Goal: Task Accomplishment & Management: Use online tool/utility

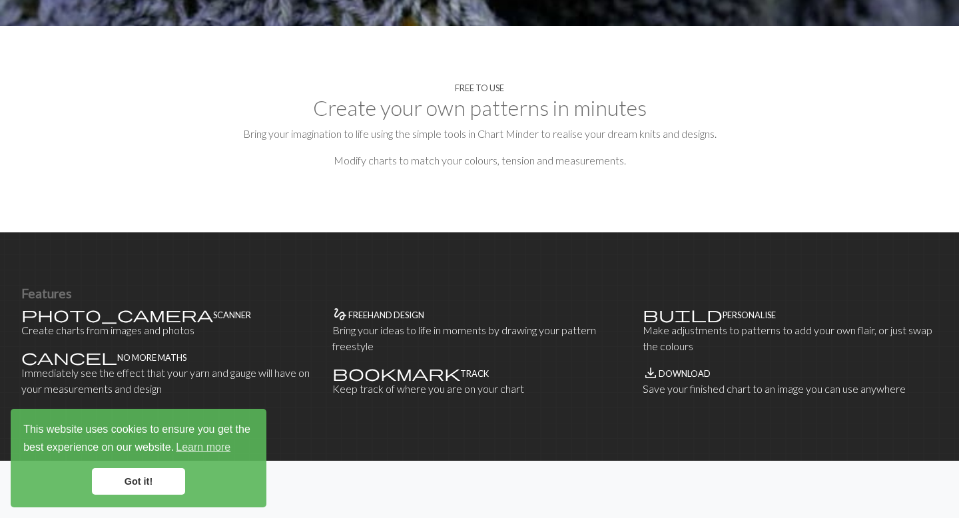
scroll to position [649, 0]
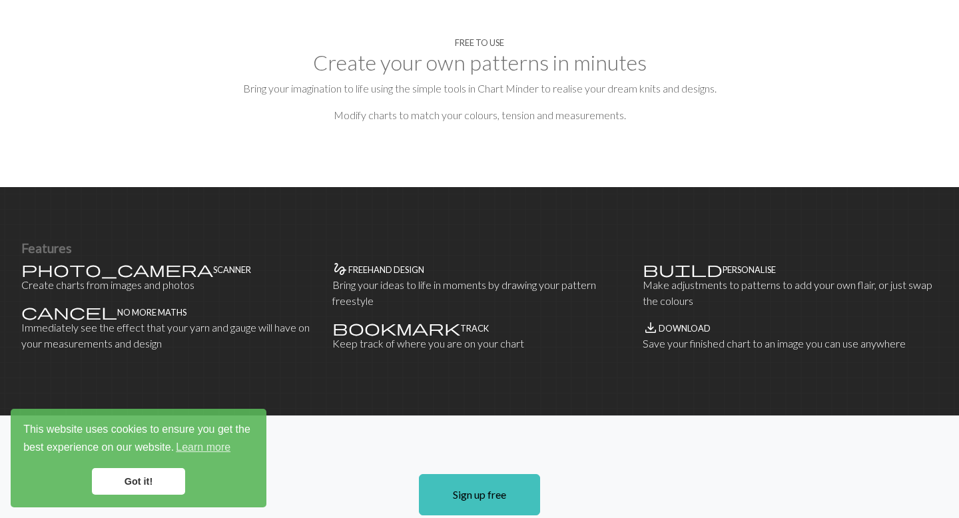
click at [125, 474] on link "Got it!" at bounding box center [138, 481] width 93 height 27
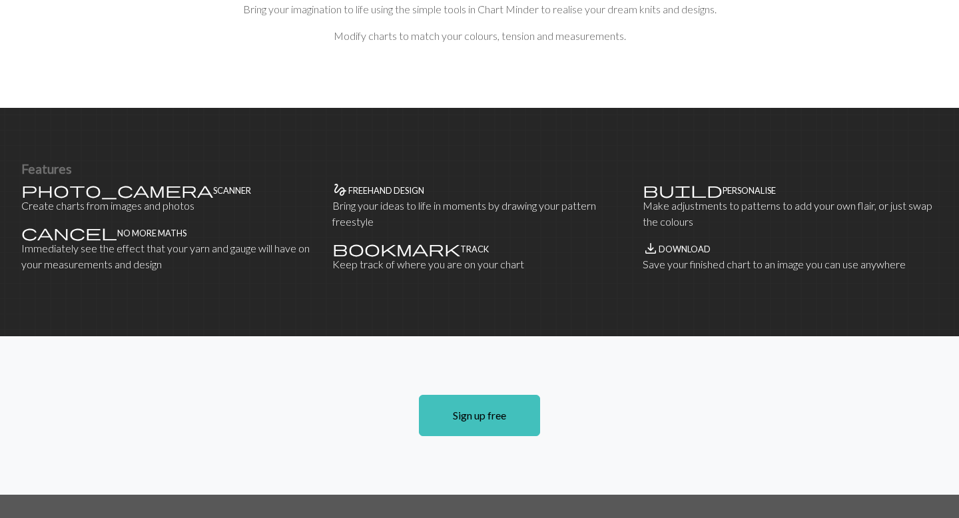
scroll to position [788, 0]
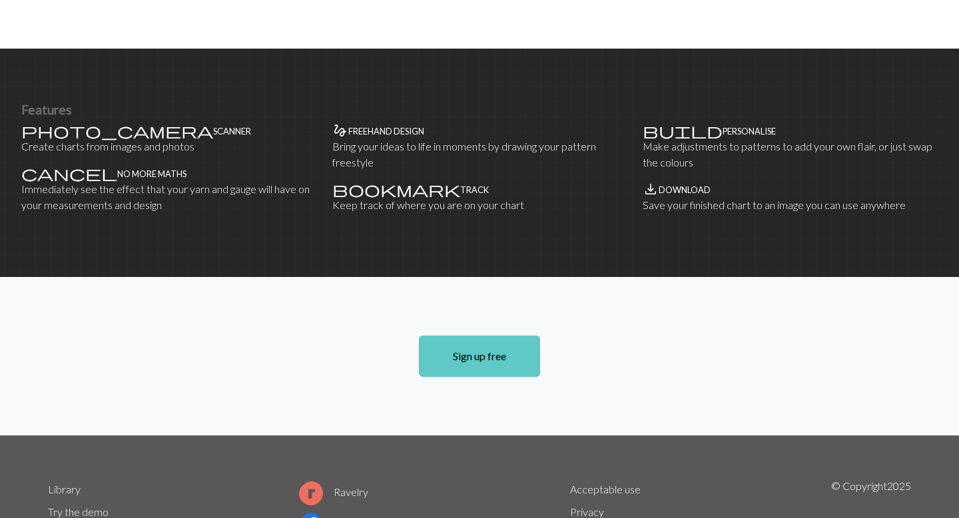
click at [446, 336] on link "Sign up free" at bounding box center [479, 356] width 121 height 41
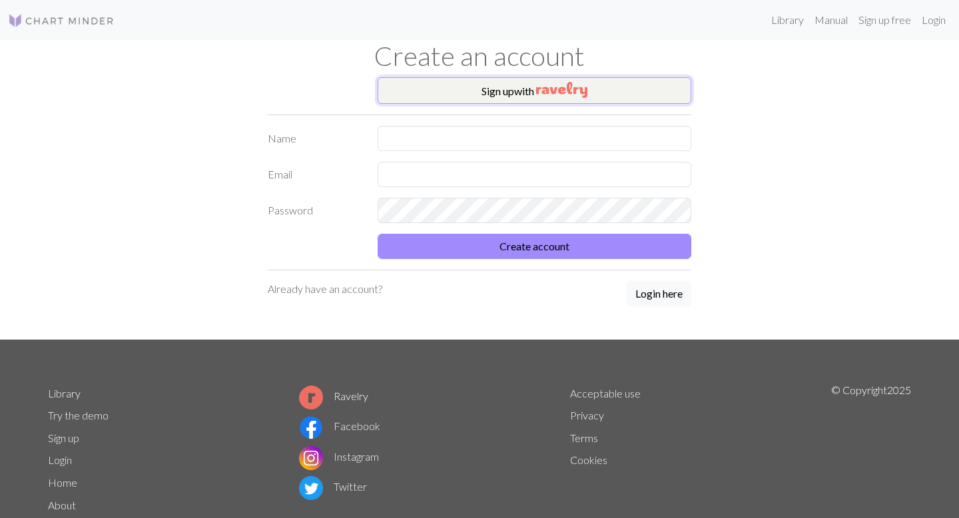
click at [497, 90] on button "Sign up with" at bounding box center [535, 90] width 314 height 27
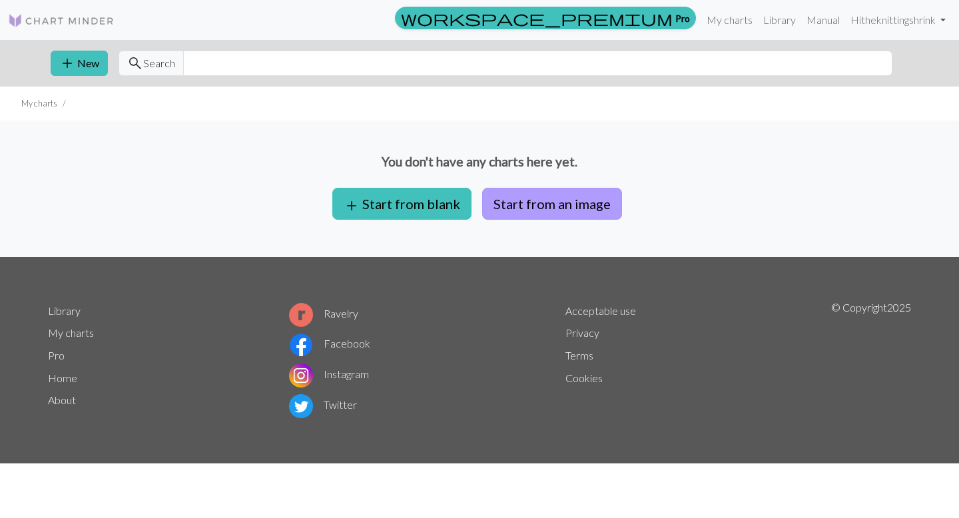
click at [536, 208] on button "Start from an image" at bounding box center [552, 204] width 140 height 32
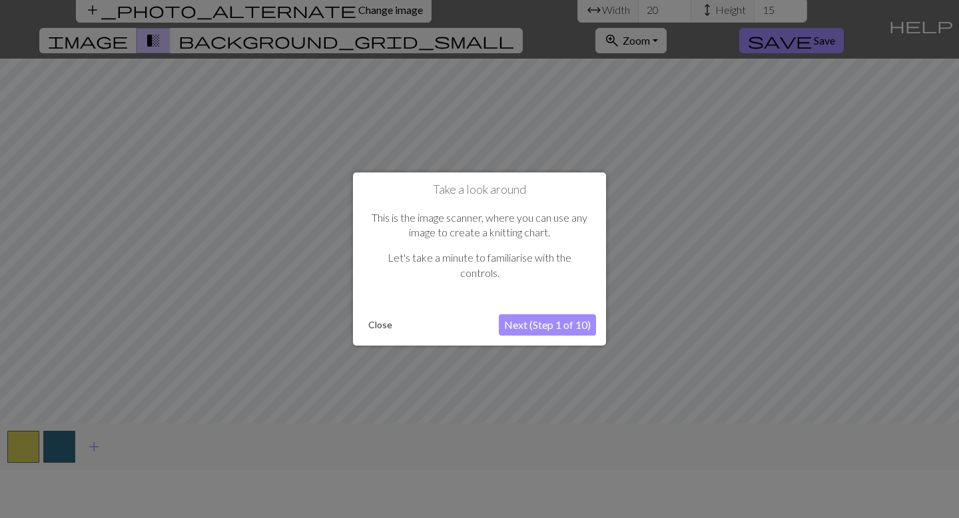
scroll to position [45, 0]
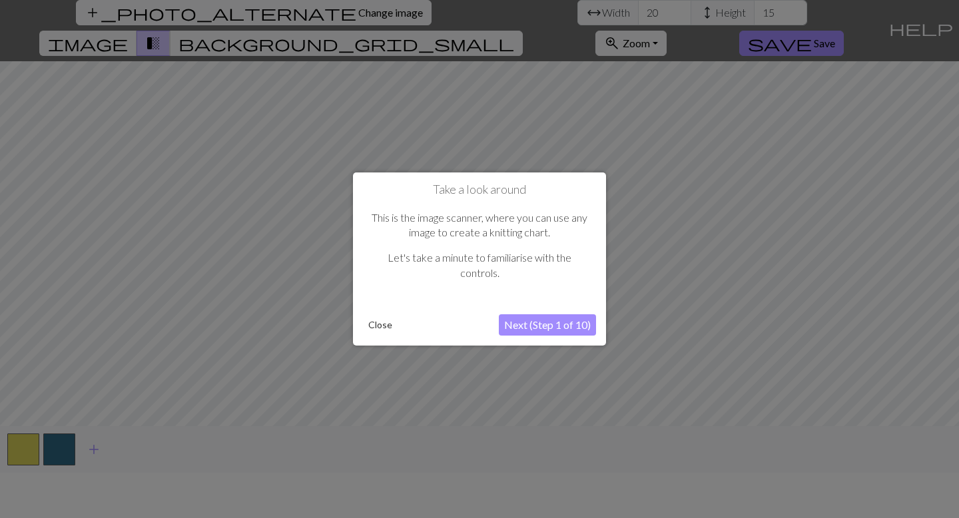
click at [532, 329] on button "Next (Step 1 of 10)" at bounding box center [547, 324] width 97 height 21
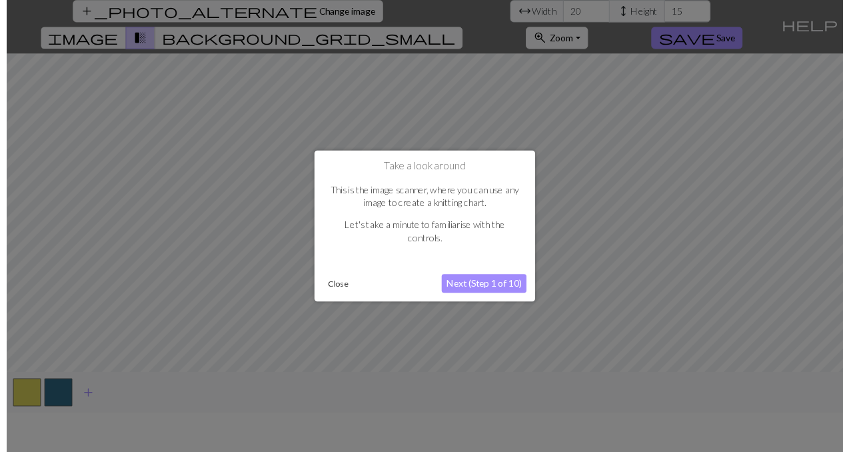
scroll to position [0, 0]
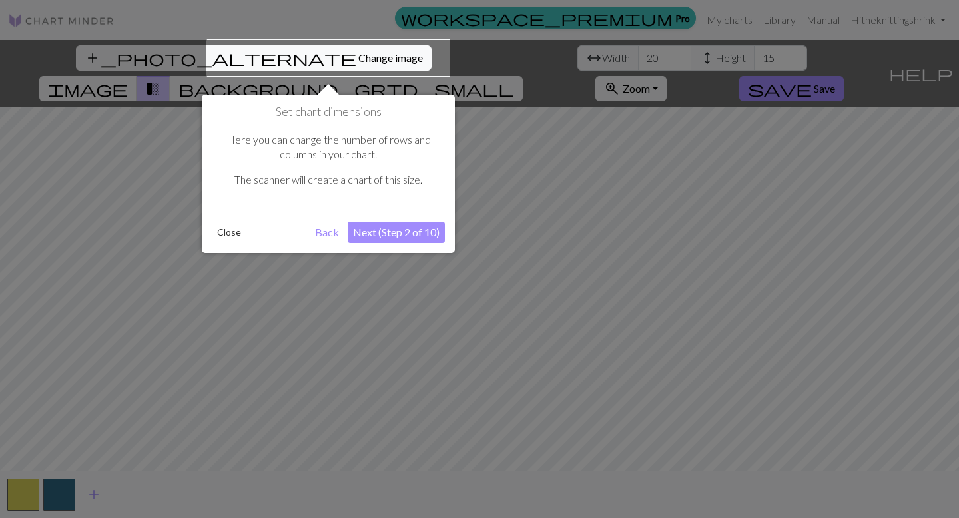
click at [301, 57] on div at bounding box center [328, 58] width 244 height 39
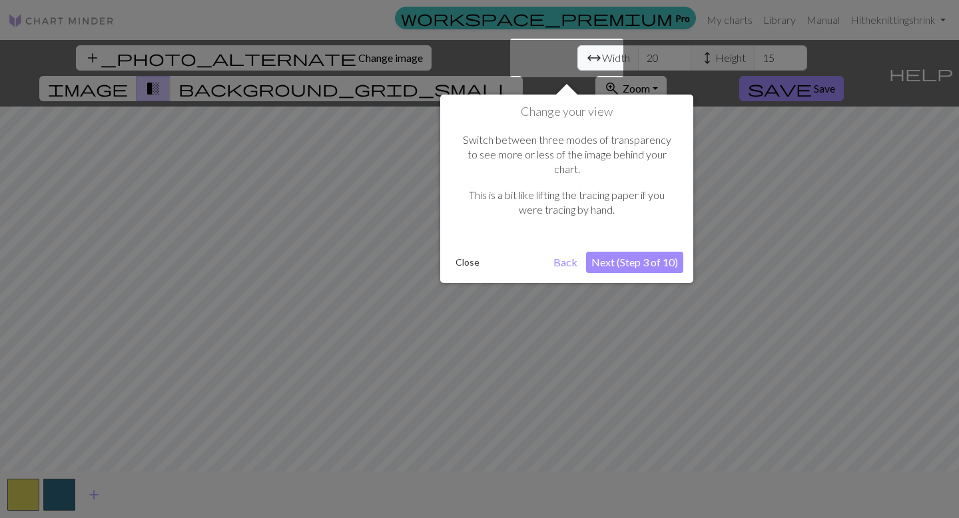
click at [300, 57] on div at bounding box center [479, 259] width 959 height 518
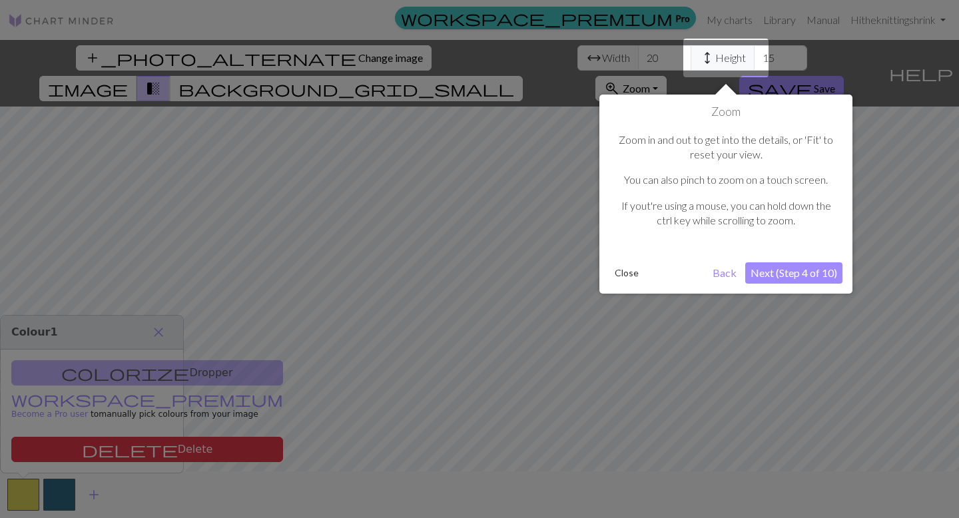
click at [413, 59] on div at bounding box center [479, 259] width 959 height 518
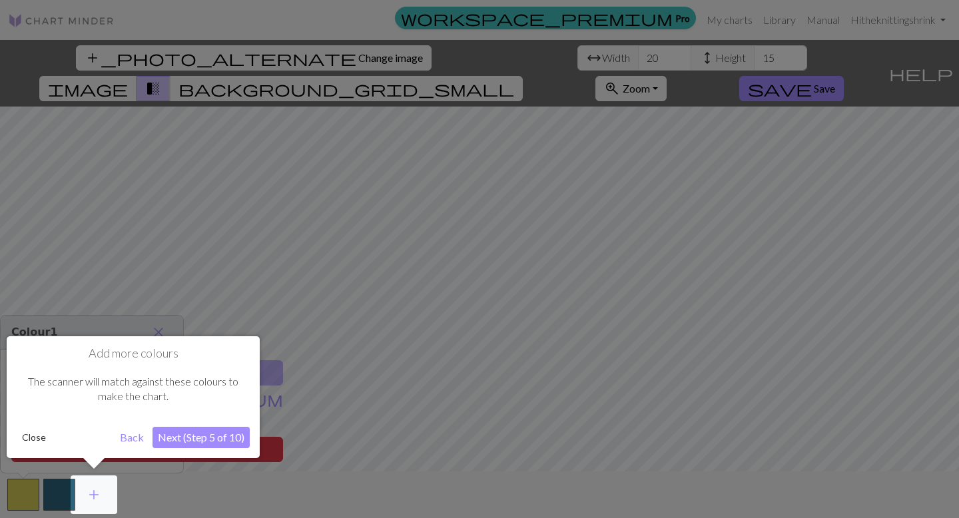
click at [411, 57] on div at bounding box center [479, 259] width 959 height 518
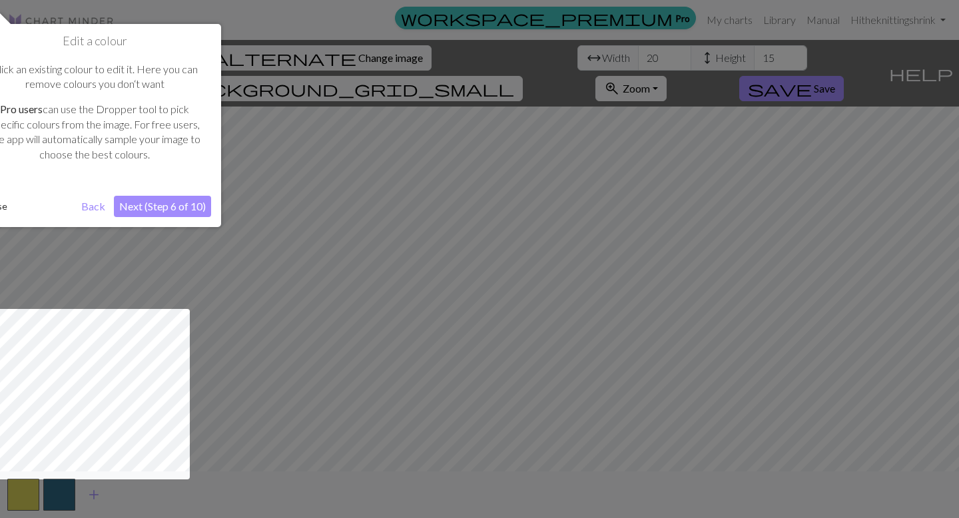
click at [410, 55] on div at bounding box center [479, 259] width 959 height 518
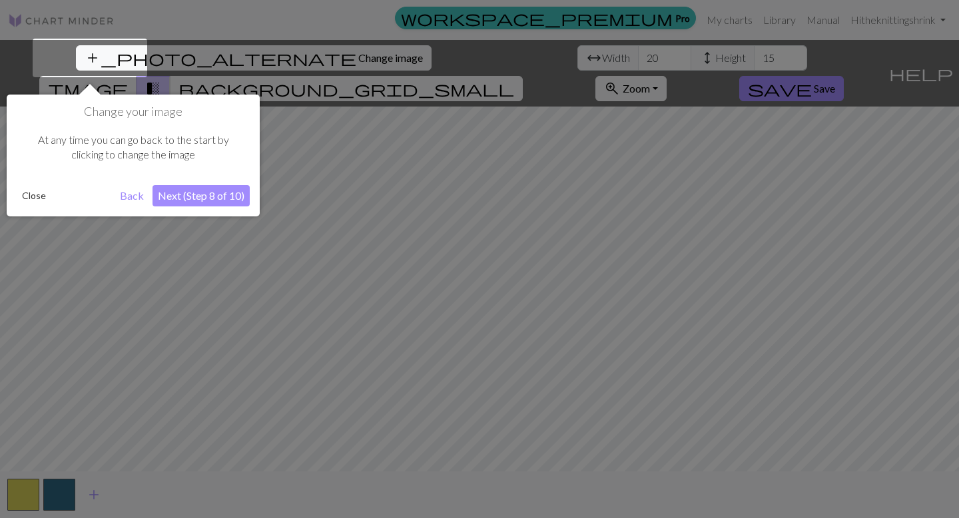
click at [269, 57] on div at bounding box center [479, 259] width 959 height 518
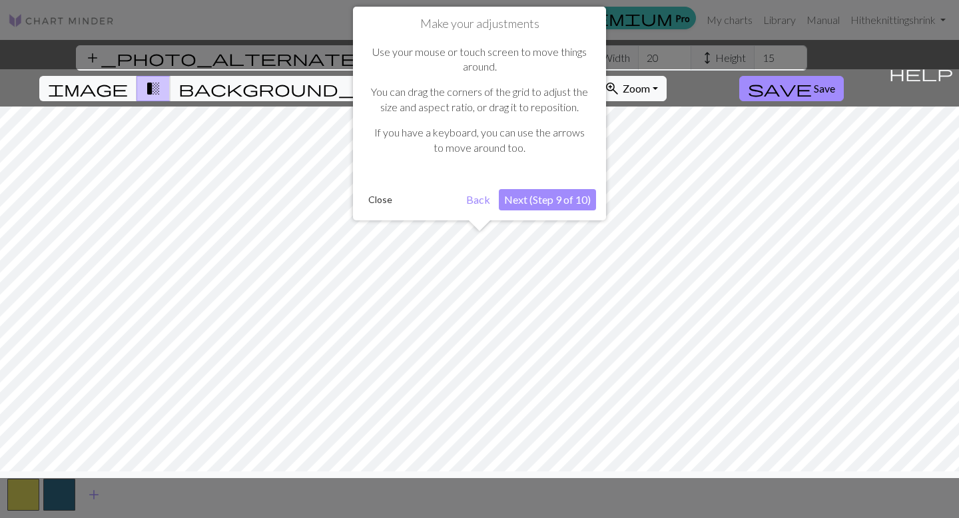
click at [551, 199] on button "Next (Step 9 of 10)" at bounding box center [547, 199] width 97 height 21
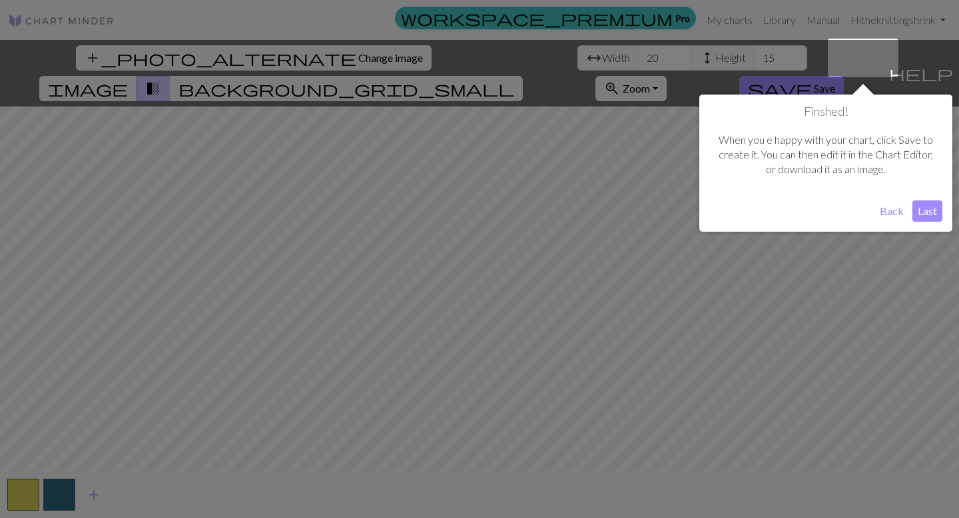
click at [900, 214] on button "Back" at bounding box center [892, 211] width 35 height 21
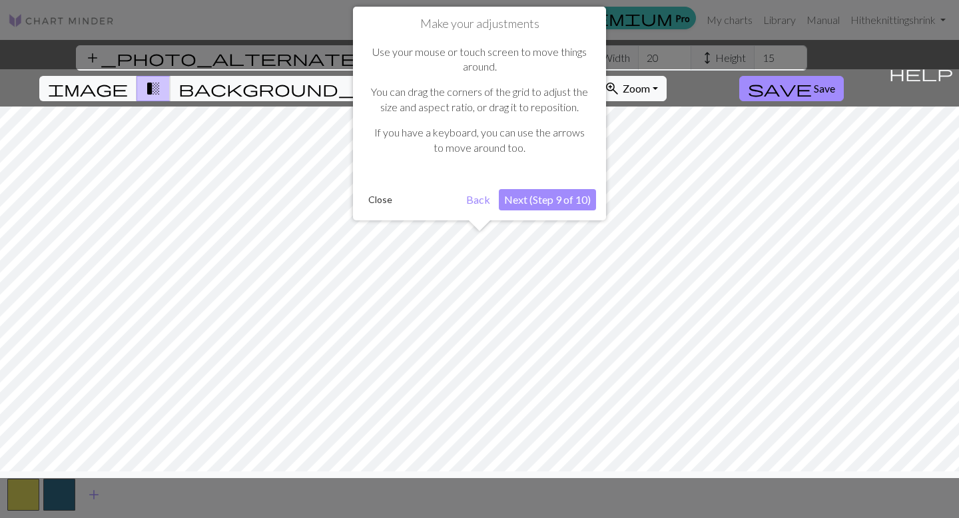
click at [478, 201] on button "Back" at bounding box center [478, 199] width 35 height 21
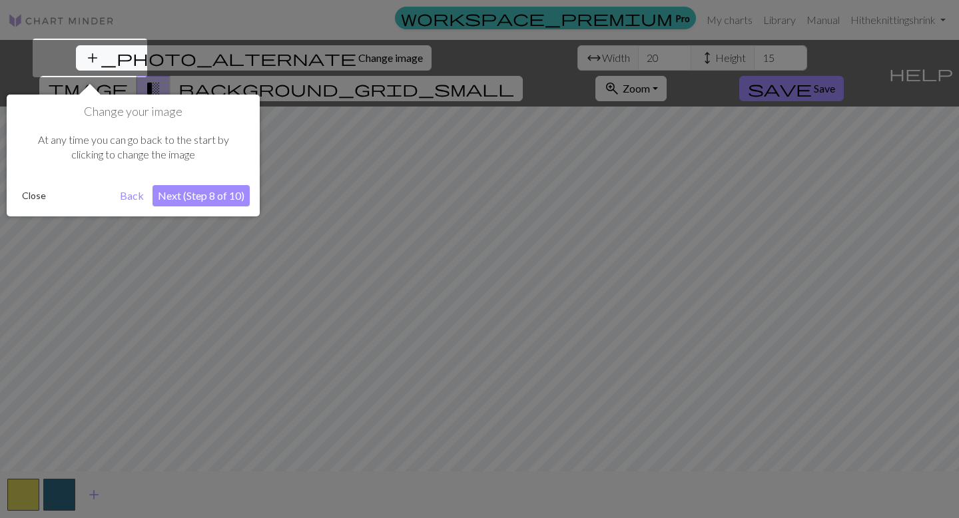
click at [128, 197] on button "Back" at bounding box center [132, 195] width 35 height 21
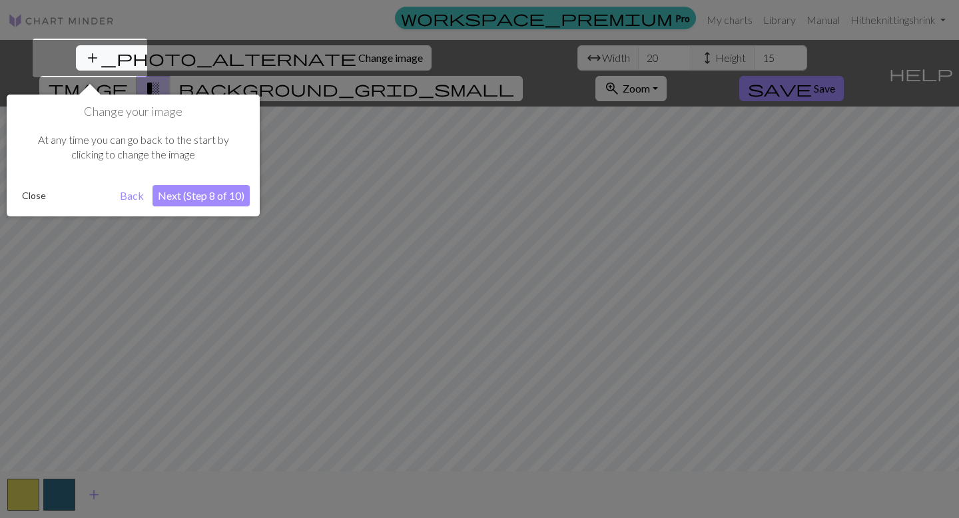
click at [99, 274] on div at bounding box center [479, 259] width 959 height 518
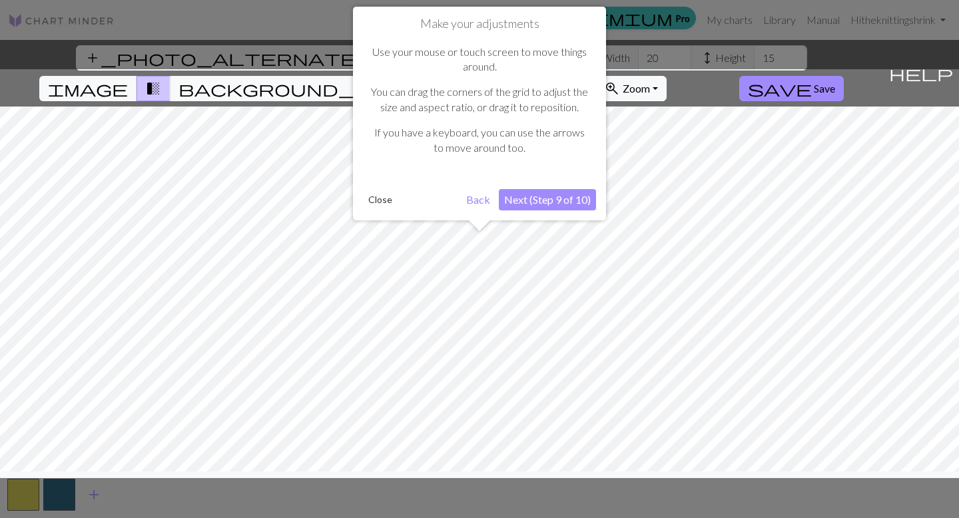
click at [480, 198] on button "Back" at bounding box center [478, 199] width 35 height 21
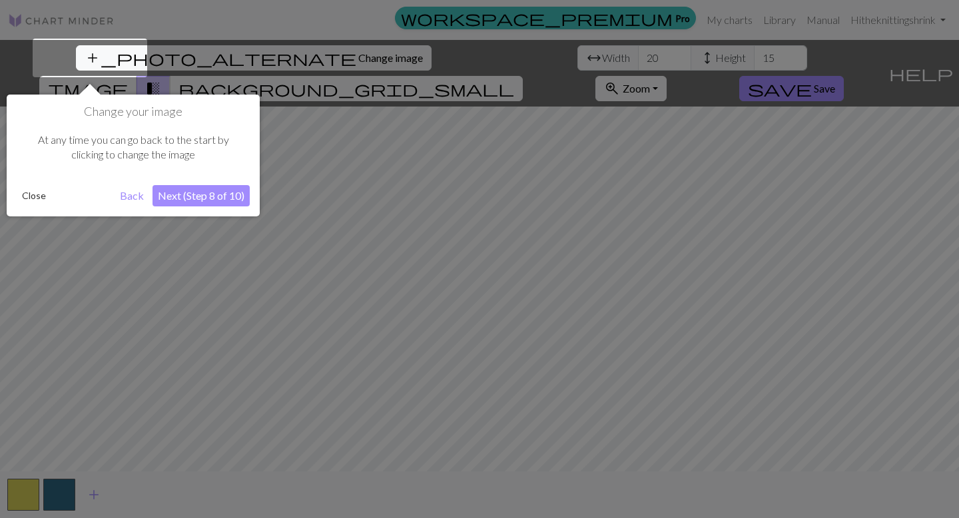
click at [136, 195] on button "Back" at bounding box center [132, 195] width 35 height 21
click at [131, 195] on button "Back" at bounding box center [132, 195] width 35 height 21
click at [206, 83] on div at bounding box center [479, 259] width 959 height 518
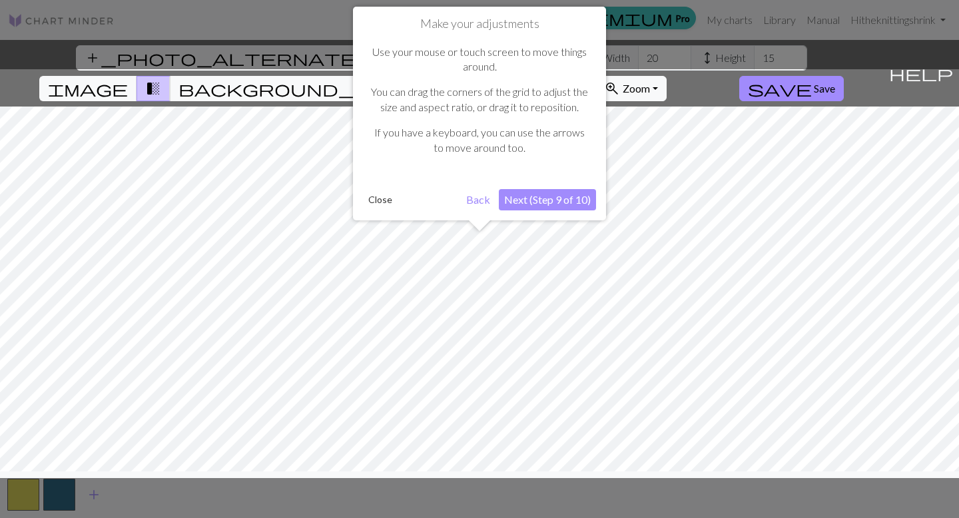
click at [537, 200] on button "Next (Step 9 of 10)" at bounding box center [547, 199] width 97 height 21
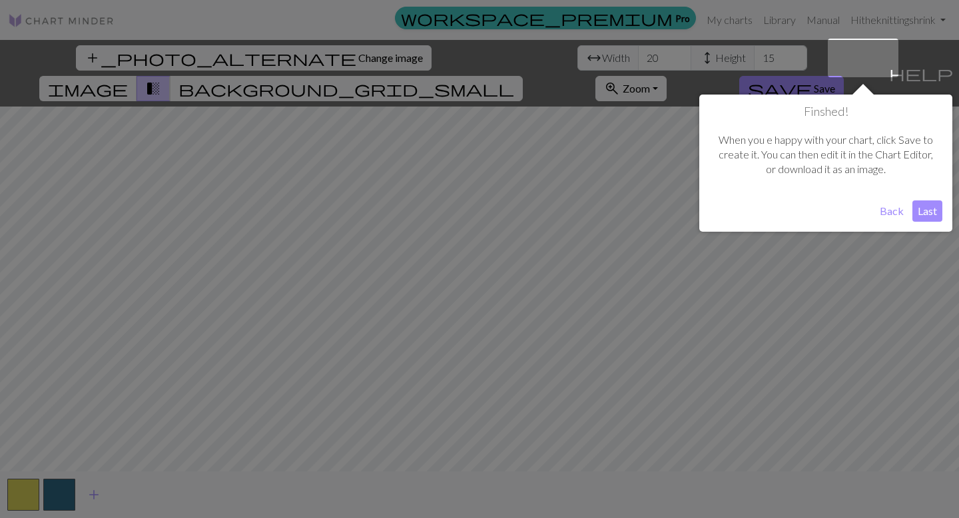
click at [933, 212] on button "Last" at bounding box center [928, 211] width 30 height 21
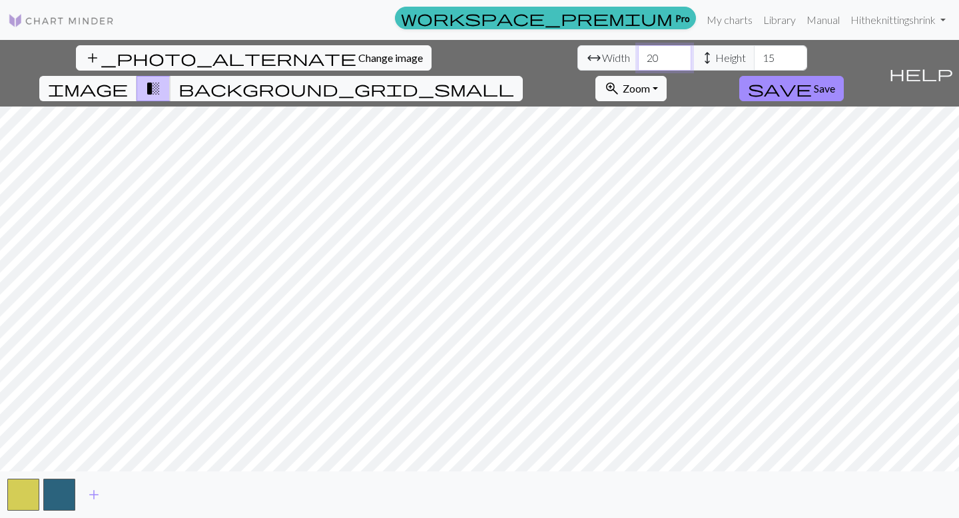
click at [638, 51] on input "20" at bounding box center [664, 57] width 53 height 25
click at [638, 62] on input "19" at bounding box center [664, 57] width 53 height 25
click at [638, 52] on input "20" at bounding box center [664, 57] width 53 height 25
click at [638, 52] on input "21" at bounding box center [664, 57] width 53 height 25
click at [638, 53] on input "22" at bounding box center [664, 57] width 53 height 25
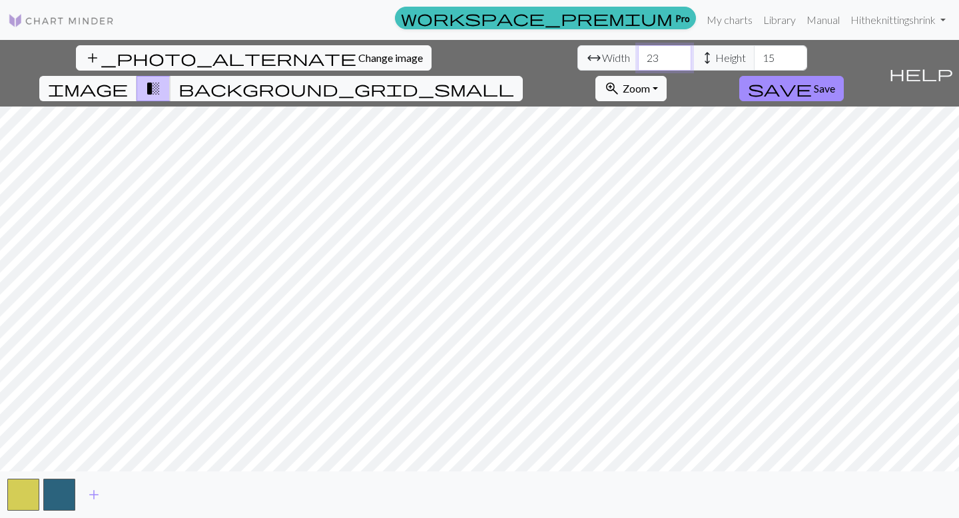
click at [638, 53] on input "23" at bounding box center [664, 57] width 53 height 25
click at [638, 53] on input "24" at bounding box center [664, 57] width 53 height 25
click at [638, 53] on input "25" at bounding box center [664, 57] width 53 height 25
click at [638, 53] on input "26" at bounding box center [664, 57] width 53 height 25
click at [638, 53] on input "27" at bounding box center [664, 57] width 53 height 25
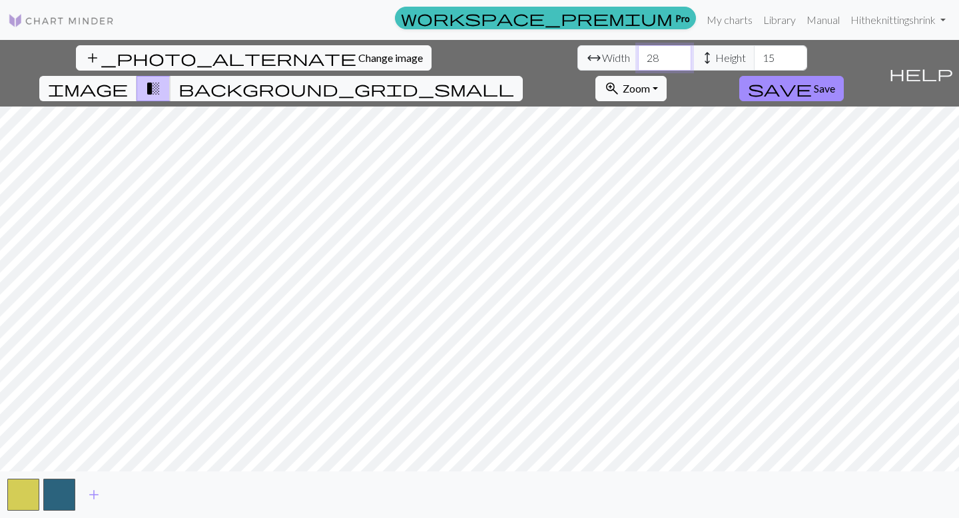
click at [638, 51] on input "28" at bounding box center [664, 57] width 53 height 25
click at [638, 51] on input "29" at bounding box center [664, 57] width 53 height 25
click at [638, 51] on input "30" at bounding box center [664, 57] width 53 height 25
click at [638, 51] on input "31" at bounding box center [664, 57] width 53 height 25
click at [638, 51] on input "32" at bounding box center [664, 57] width 53 height 25
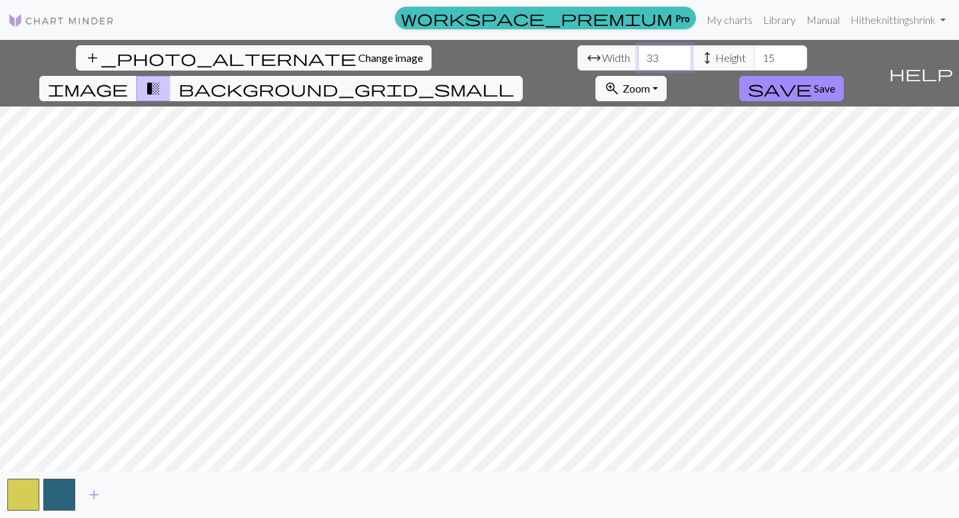
click at [638, 51] on input "33" at bounding box center [664, 57] width 53 height 25
click at [638, 51] on input "34" at bounding box center [664, 57] width 53 height 25
click at [638, 51] on input "35" at bounding box center [664, 57] width 53 height 25
click at [638, 51] on input "36" at bounding box center [664, 57] width 53 height 25
click at [638, 51] on input "37" at bounding box center [664, 57] width 53 height 25
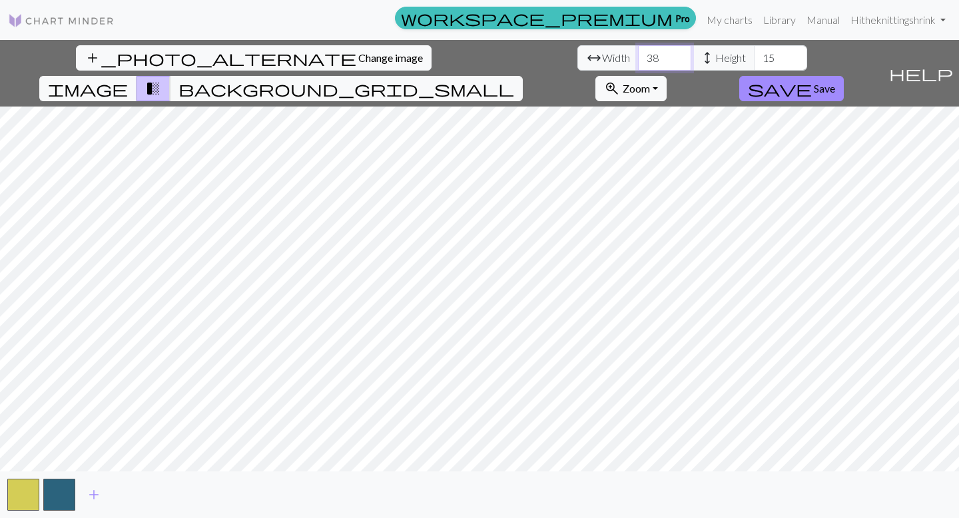
click at [638, 51] on input "38" at bounding box center [664, 57] width 53 height 25
click at [638, 51] on input "39" at bounding box center [664, 57] width 53 height 25
click at [638, 51] on input "40" at bounding box center [664, 57] width 53 height 25
click at [638, 51] on input "41" at bounding box center [664, 57] width 53 height 25
click at [638, 51] on input "42" at bounding box center [664, 57] width 53 height 25
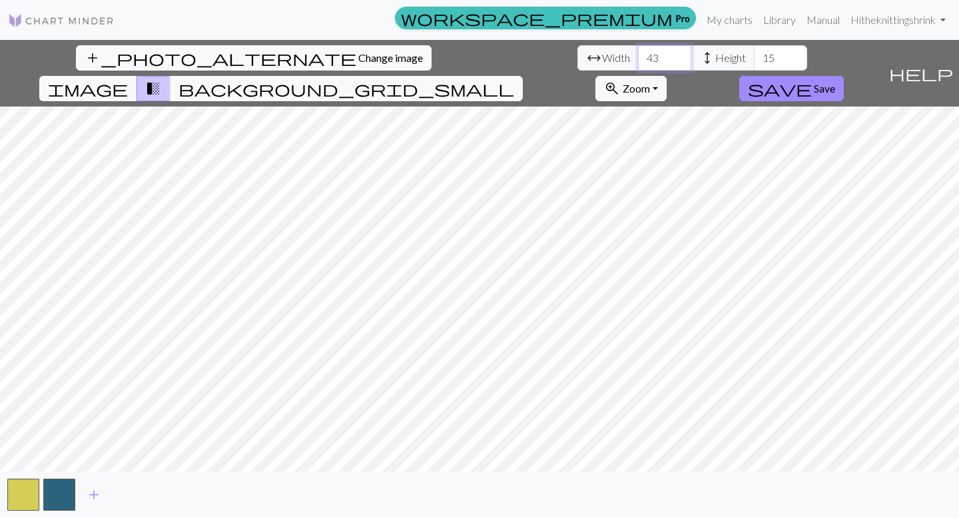
click at [638, 51] on input "43" at bounding box center [664, 57] width 53 height 25
click at [638, 52] on input "59" at bounding box center [664, 57] width 53 height 25
click at [638, 51] on input "92" at bounding box center [664, 57] width 53 height 25
click at [638, 63] on input "91" at bounding box center [664, 57] width 53 height 25
click at [638, 63] on input "90" at bounding box center [664, 57] width 53 height 25
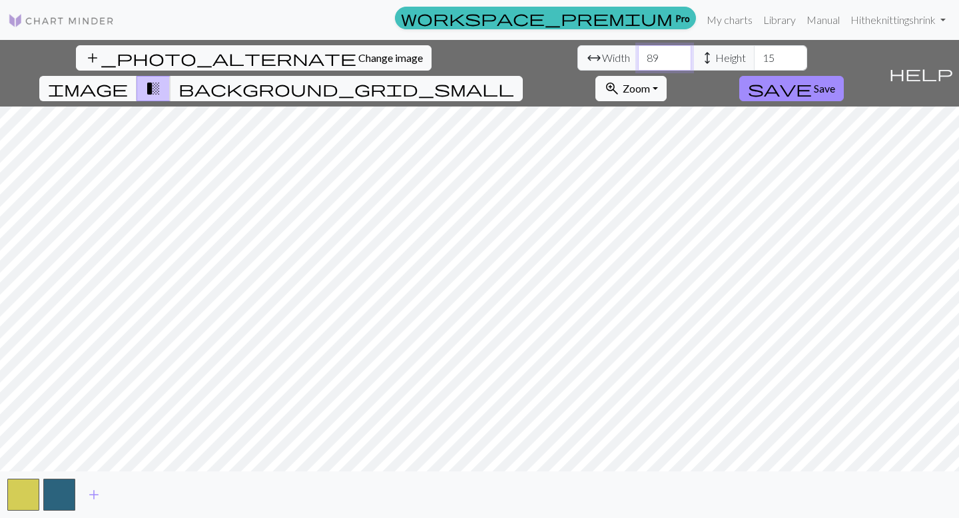
click at [638, 63] on input "89" at bounding box center [664, 57] width 53 height 25
type input "88"
click at [638, 63] on input "88" at bounding box center [664, 57] width 53 height 25
click at [754, 61] on input "14" at bounding box center [780, 57] width 53 height 25
click at [754, 63] on input "13" at bounding box center [780, 57] width 53 height 25
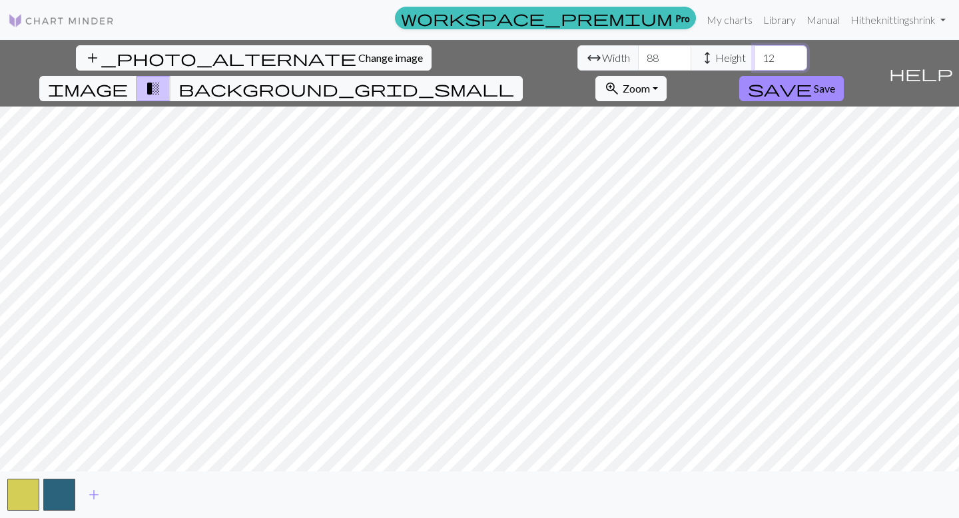
click at [754, 63] on input "12" at bounding box center [780, 57] width 53 height 25
click at [754, 63] on input "11" at bounding box center [780, 57] width 53 height 25
click at [754, 55] on input "12" at bounding box center [780, 57] width 53 height 25
click at [754, 55] on input "13" at bounding box center [780, 57] width 53 height 25
click at [754, 55] on input "14" at bounding box center [780, 57] width 53 height 25
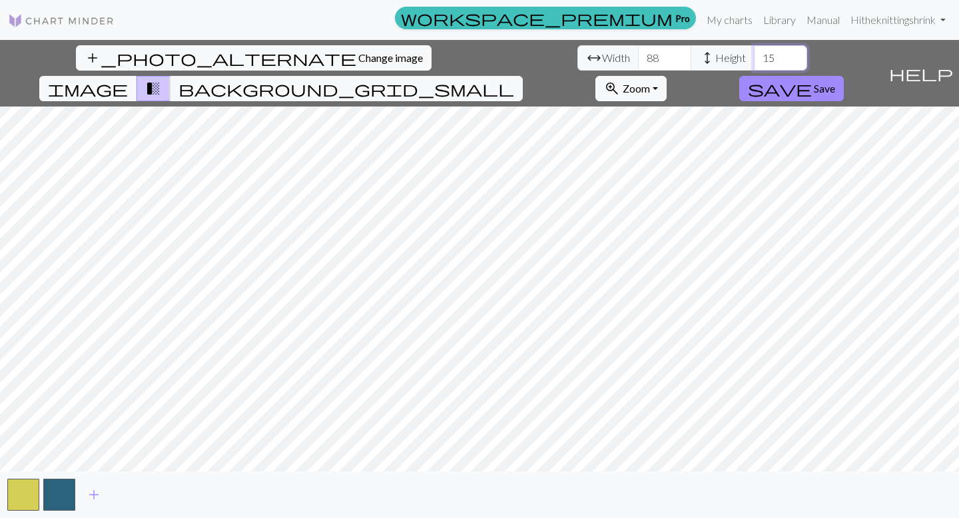
type input "15"
click at [754, 55] on input "15" at bounding box center [780, 57] width 53 height 25
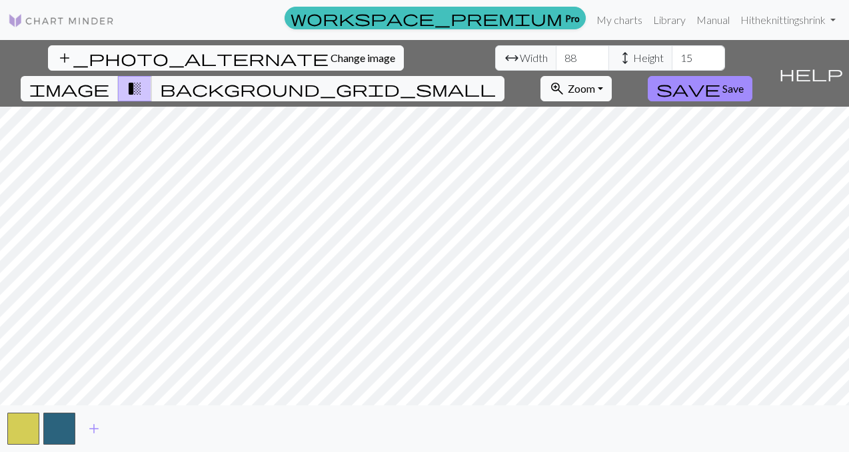
click at [330, 61] on span "Change image" at bounding box center [362, 57] width 65 height 13
click at [671, 58] on input "13" at bounding box center [697, 57] width 53 height 25
click at [671, 62] on input "12" at bounding box center [697, 57] width 53 height 25
click at [671, 62] on input "11" at bounding box center [697, 57] width 53 height 25
click at [671, 62] on input "10" at bounding box center [697, 57] width 53 height 25
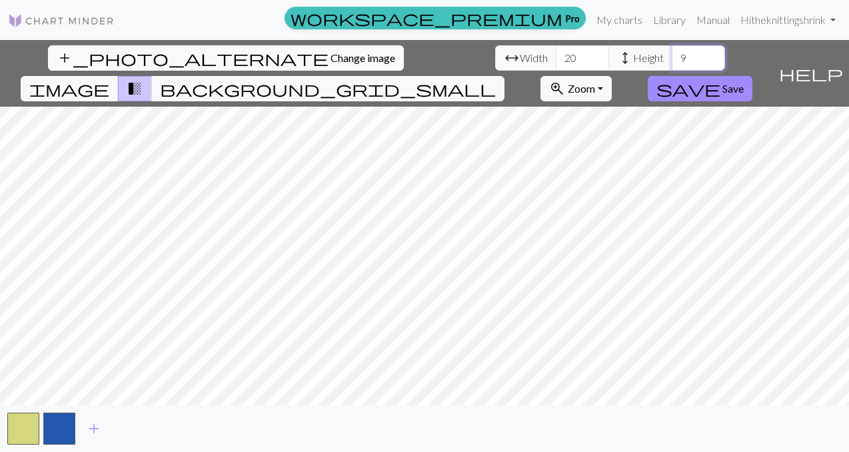
click at [671, 62] on input "9" at bounding box center [697, 57] width 53 height 25
type input "8"
click at [671, 62] on input "8" at bounding box center [697, 57] width 53 height 25
click at [556, 61] on input "20" at bounding box center [582, 57] width 53 height 25
click at [520, 60] on span "Width" at bounding box center [534, 58] width 28 height 16
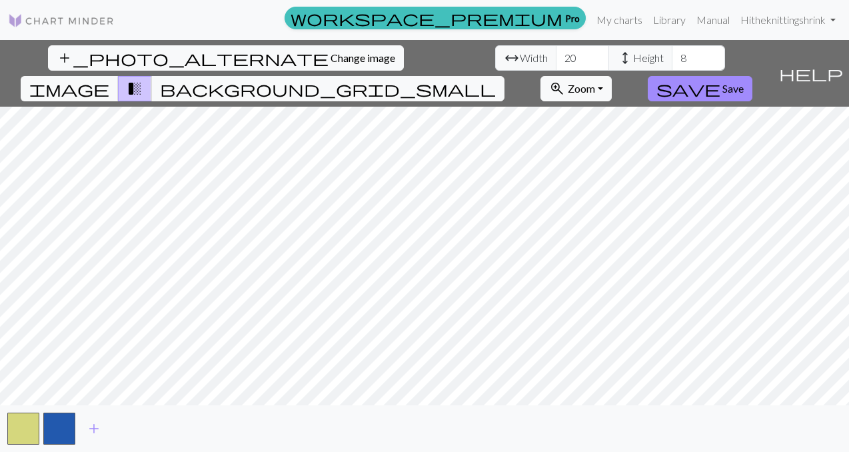
click at [504, 57] on span "arrow_range" at bounding box center [512, 58] width 16 height 19
click at [715, 19] on link "Manual" at bounding box center [713, 20] width 44 height 27
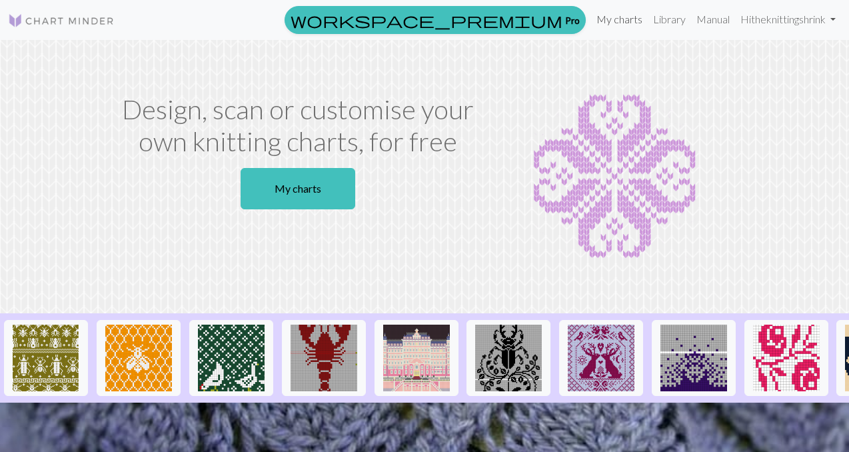
click at [621, 16] on link "My charts" at bounding box center [619, 19] width 57 height 27
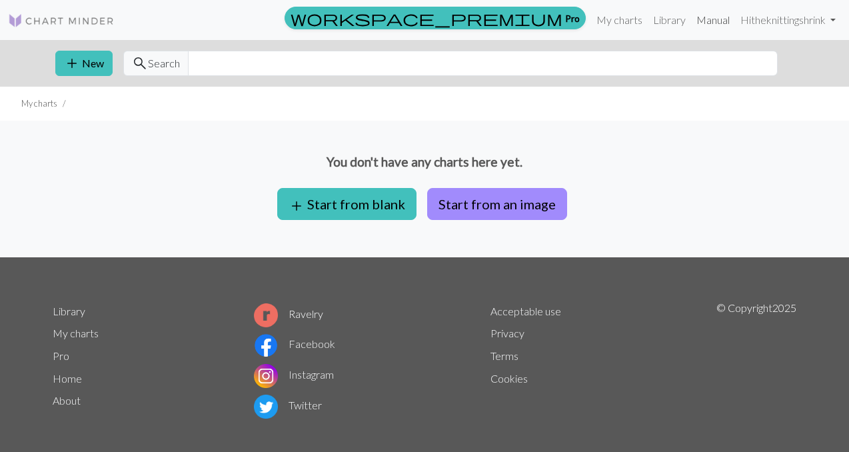
click at [706, 19] on link "Manual" at bounding box center [713, 20] width 44 height 27
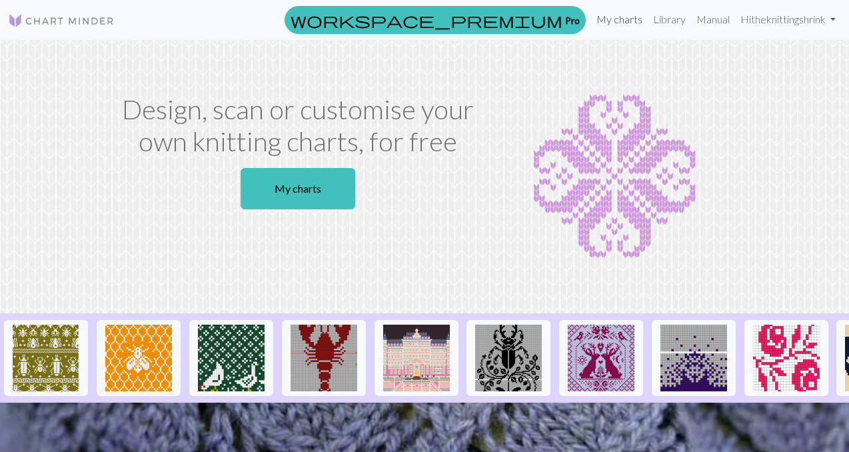
click at [604, 19] on link "My charts" at bounding box center [619, 19] width 57 height 27
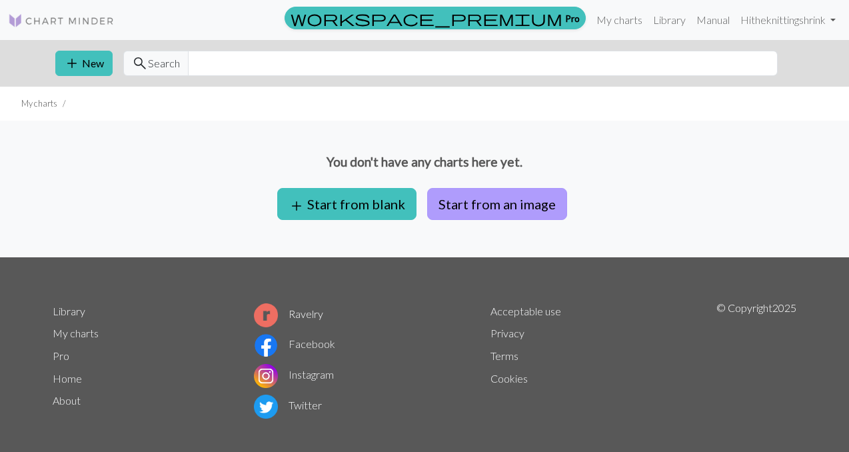
click at [458, 203] on button "Start from an image" at bounding box center [497, 204] width 140 height 32
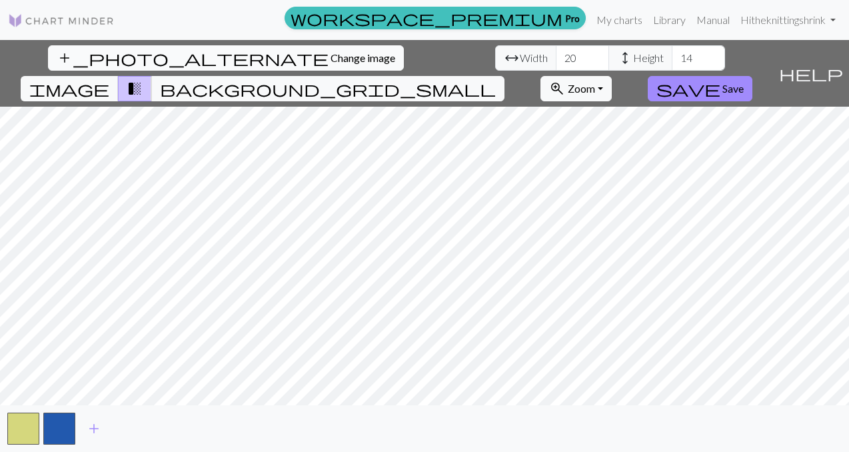
click at [95, 66] on button "add_photo_alternate Change image" at bounding box center [226, 57] width 356 height 25
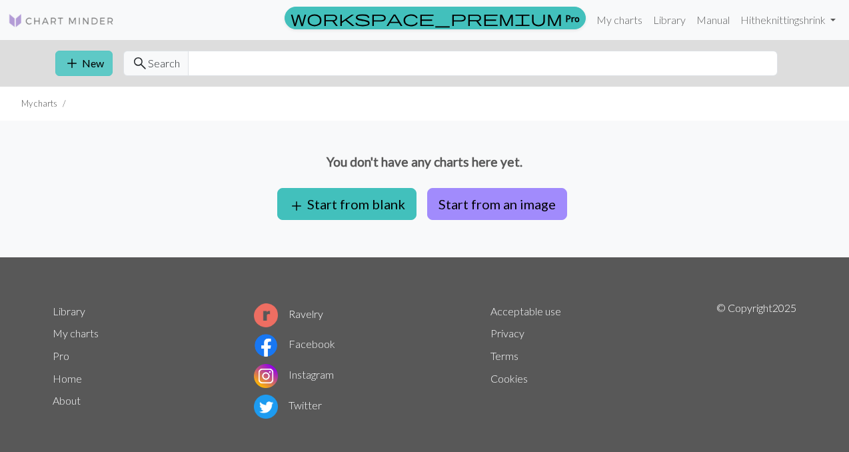
click at [81, 64] on button "add New" at bounding box center [83, 63] width 57 height 25
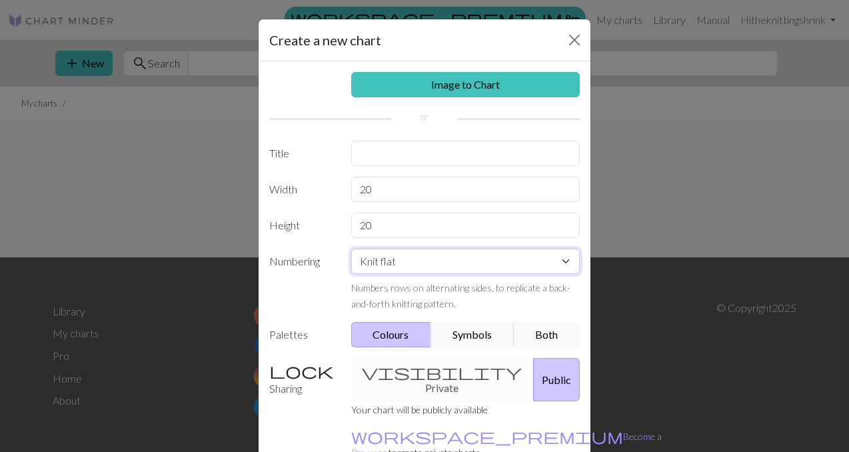
click at [455, 260] on select "Knit flat Knit in the round Lace knitting Cross stitch" at bounding box center [465, 260] width 229 height 25
select select "round"
click at [351, 248] on select "Knit flat Knit in the round Lace knitting Cross stitch" at bounding box center [465, 260] width 229 height 25
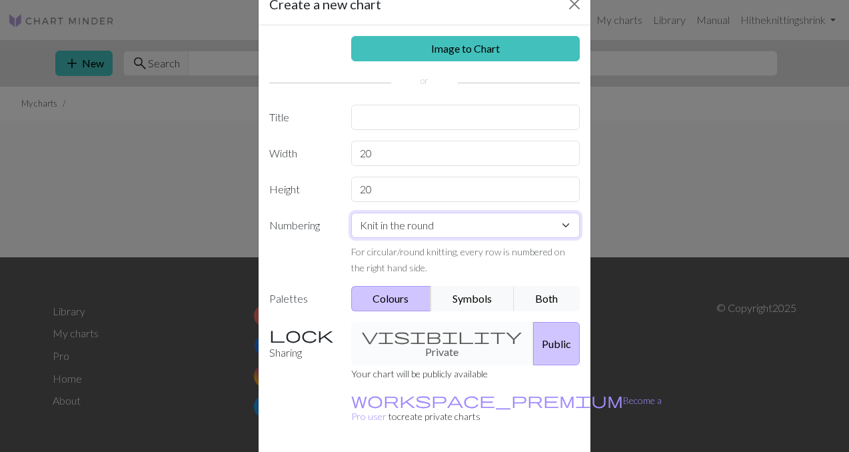
scroll to position [29, 0]
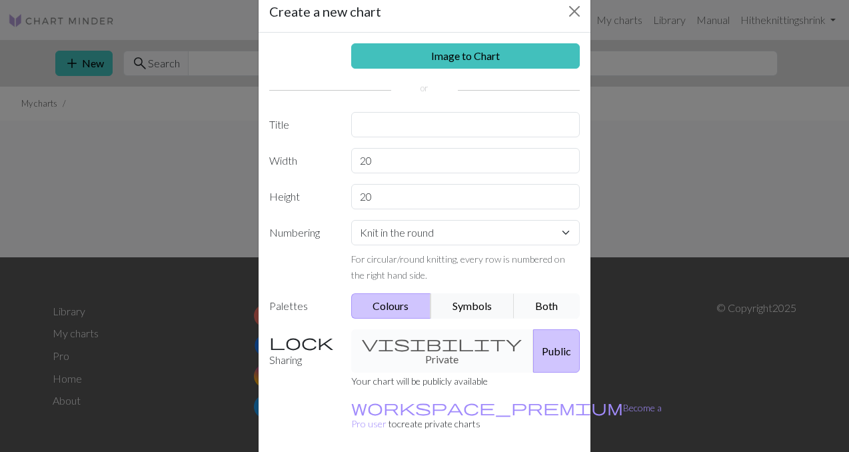
click at [549, 306] on button "Both" at bounding box center [547, 305] width 67 height 25
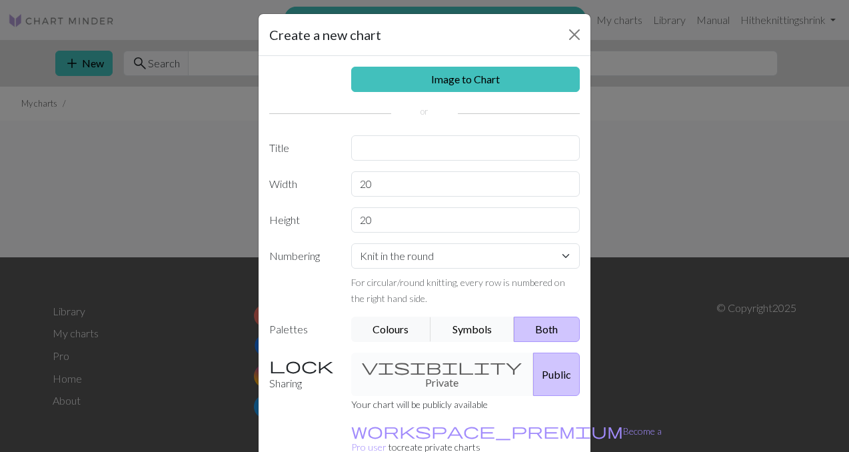
scroll to position [0, 0]
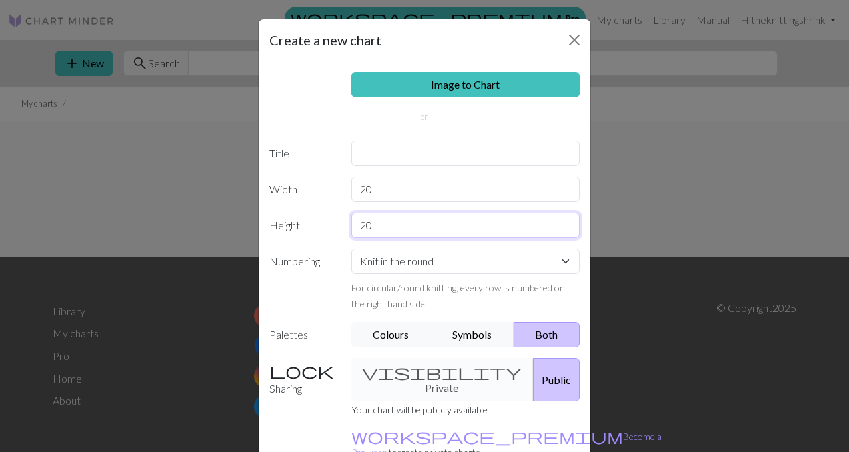
click at [374, 227] on input "20" at bounding box center [465, 224] width 229 height 25
drag, startPoint x: 374, startPoint y: 227, endPoint x: 346, endPoint y: 227, distance: 28.0
click at [346, 227] on div "20" at bounding box center [465, 224] width 245 height 25
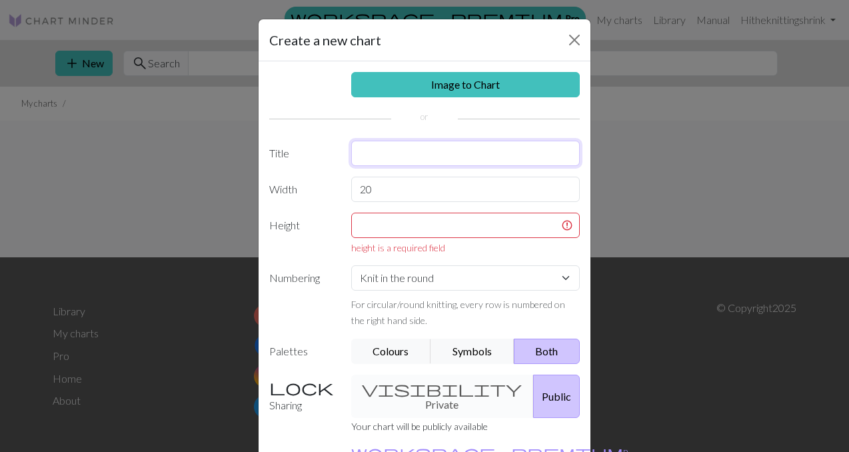
click at [367, 158] on input "text" at bounding box center [465, 153] width 229 height 25
type input "[PERSON_NAME] for Hat"
click at [375, 190] on input "20" at bounding box center [465, 189] width 229 height 25
drag, startPoint x: 375, startPoint y: 191, endPoint x: 353, endPoint y: 188, distance: 22.2
click at [353, 189] on input "20" at bounding box center [465, 189] width 229 height 25
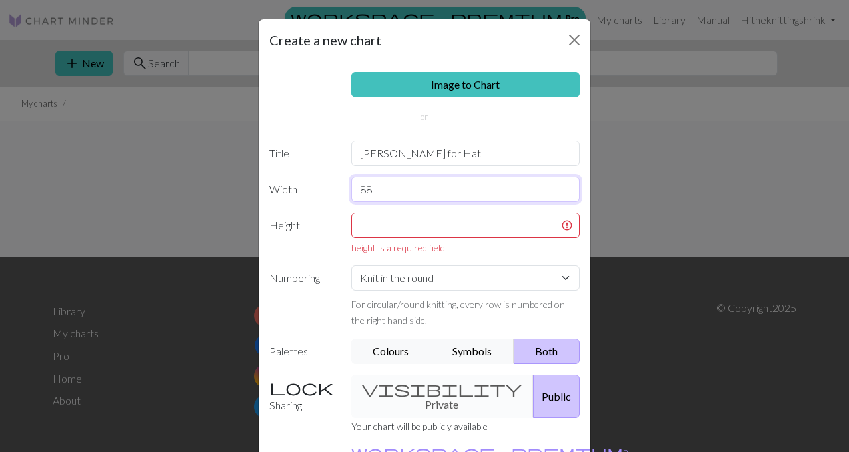
type input "88"
click at [497, 226] on input "text" at bounding box center [465, 224] width 229 height 25
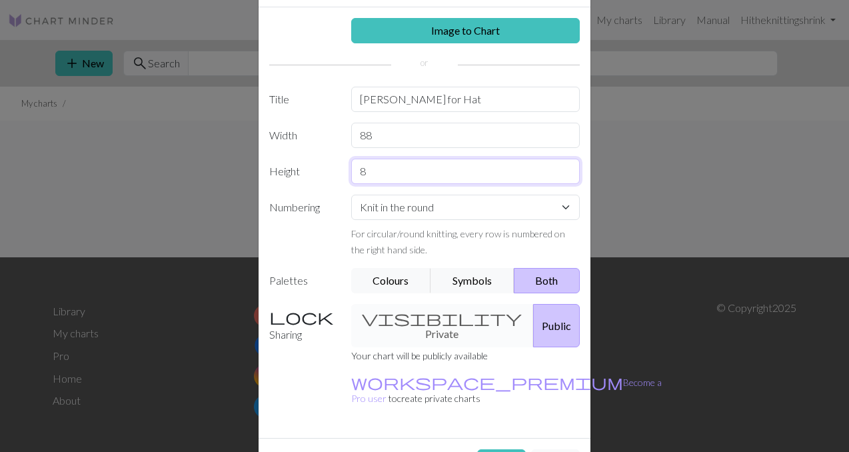
scroll to position [74, 0]
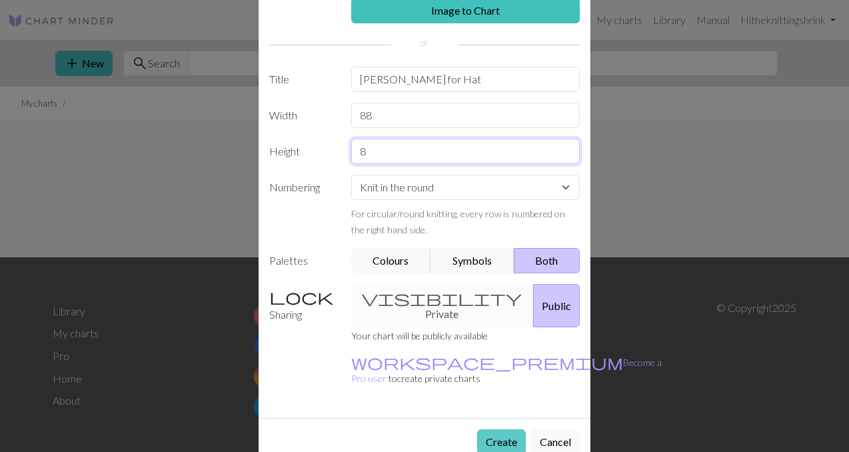
type input "8"
click at [505, 429] on button "Create" at bounding box center [501, 441] width 49 height 25
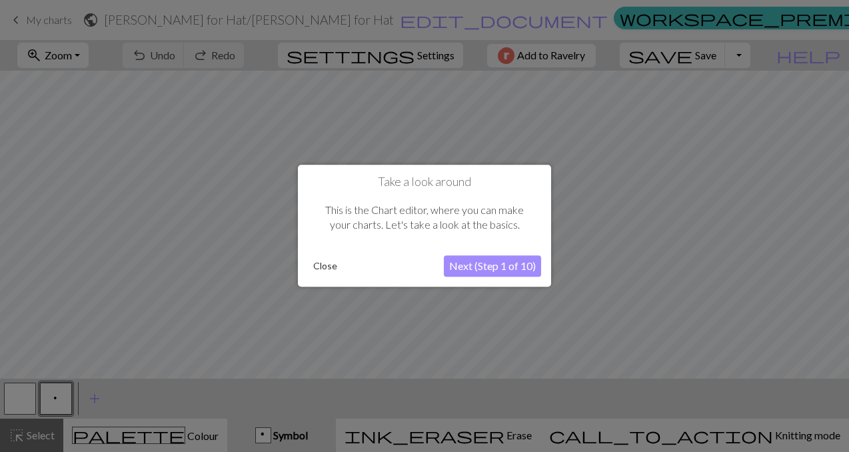
click at [316, 264] on button "Close" at bounding box center [325, 266] width 35 height 20
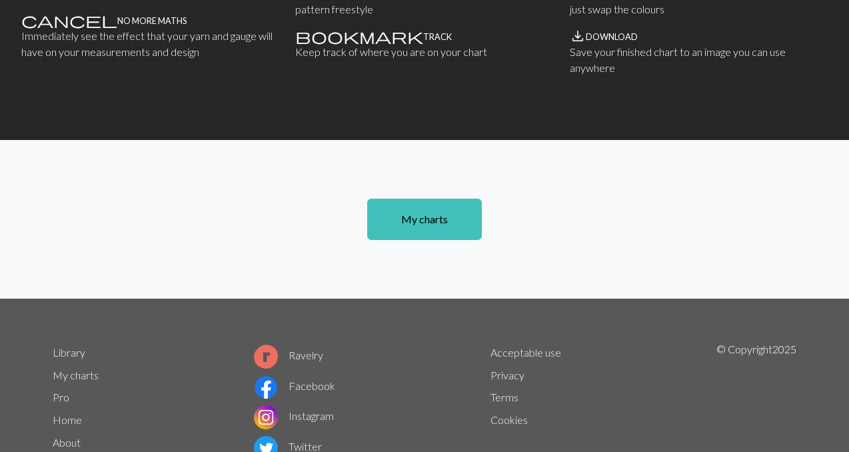
scroll to position [957, 0]
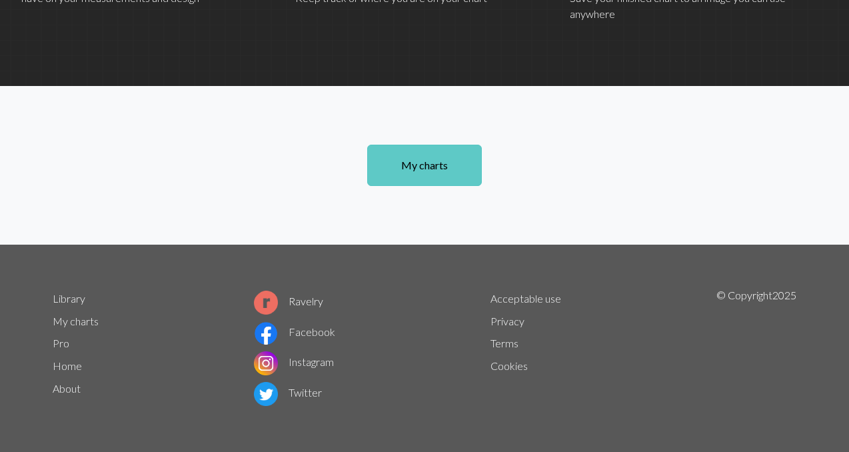
click at [424, 155] on link "My charts" at bounding box center [424, 165] width 115 height 41
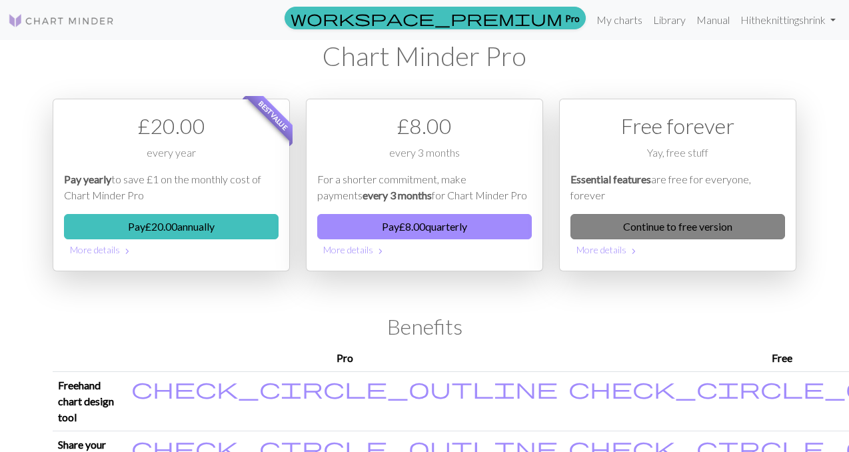
click at [686, 220] on link "Continue to free version" at bounding box center [677, 226] width 214 height 25
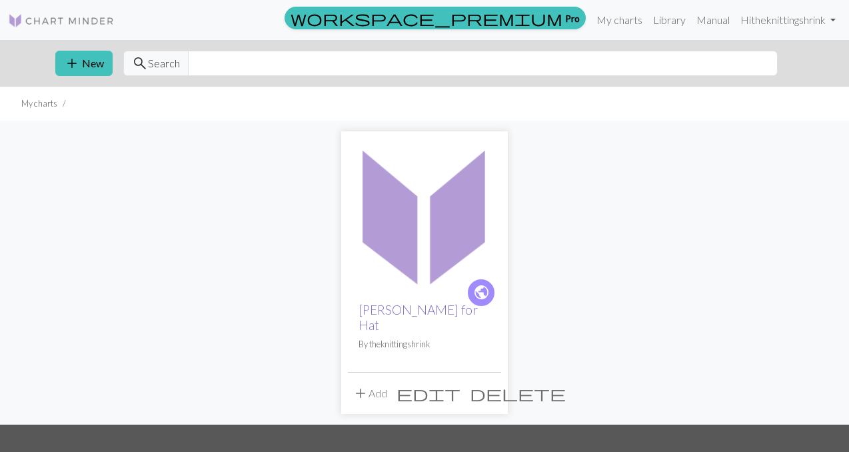
click at [388, 314] on link "[PERSON_NAME] for Hat" at bounding box center [417, 317] width 119 height 31
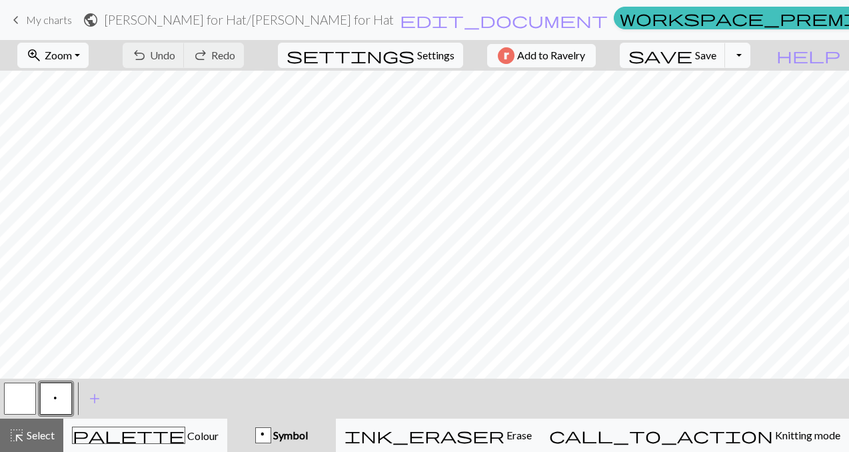
click at [254, 58] on div "undo Undo Undo redo Redo Redo" at bounding box center [183, 55] width 141 height 31
click at [226, 58] on div "undo Undo Undo redo Redo Redo" at bounding box center [183, 55] width 141 height 31
click at [254, 51] on div "undo Undo Undo redo Redo Redo" at bounding box center [183, 55] width 141 height 31
click at [435, 57] on span "Settings" at bounding box center [435, 55] width 37 height 16
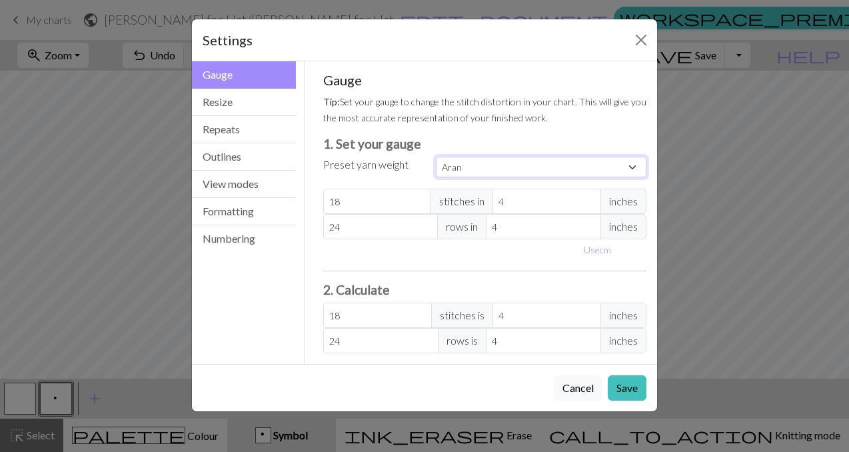
click at [470, 165] on select "Custom Square Lace Light Fingering Fingering Sport Double knit Worsted Aran Bul…" at bounding box center [541, 167] width 210 height 21
select select "worsted"
click at [436, 157] on select "Custom Square Lace Light Fingering Fingering Sport Double knit Worsted Aran Bul…" at bounding box center [541, 167] width 210 height 21
type input "20"
type input "26"
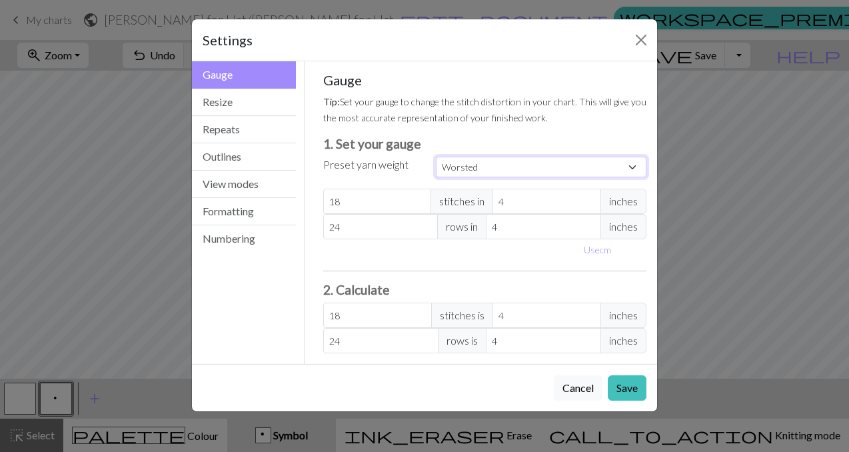
type input "20"
type input "26"
click at [639, 37] on button "Close" at bounding box center [640, 39] width 21 height 21
